Goal: Information Seeking & Learning: Learn about a topic

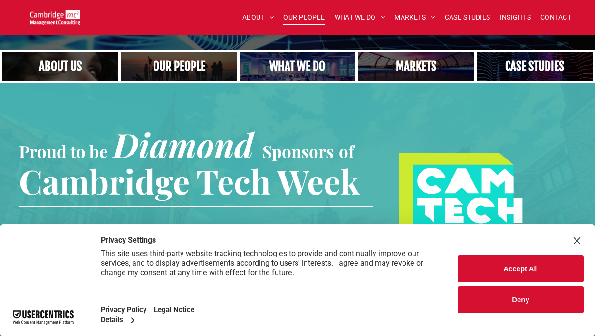
scroll to position [251, 0]
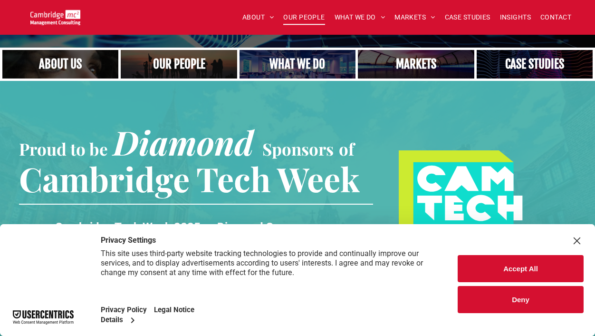
click at [313, 16] on span "OUR PEOPLE" at bounding box center [303, 17] width 41 height 15
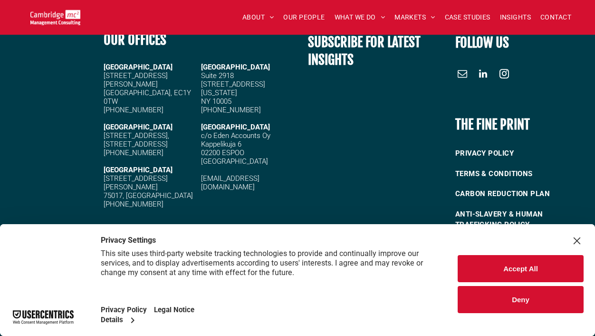
scroll to position [2055, 0]
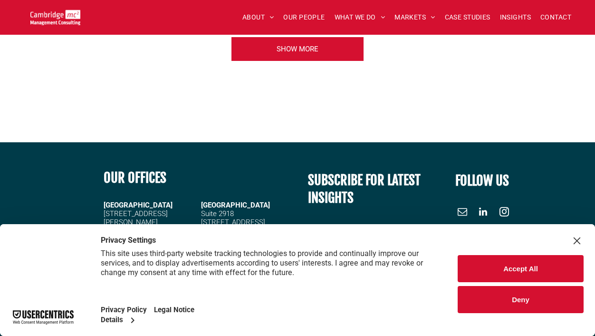
scroll to position [4054, 0]
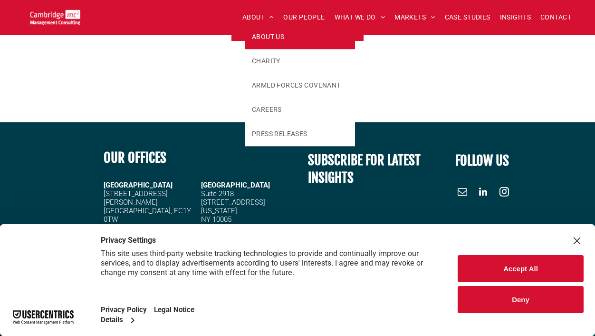
click at [264, 32] on span "ABOUT US" at bounding box center [268, 37] width 32 height 10
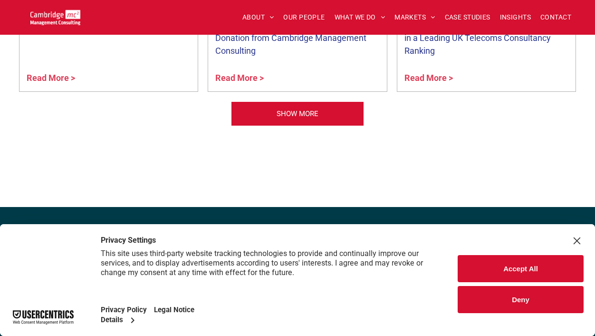
scroll to position [2523, 0]
